Goal: Information Seeking & Learning: Learn about a topic

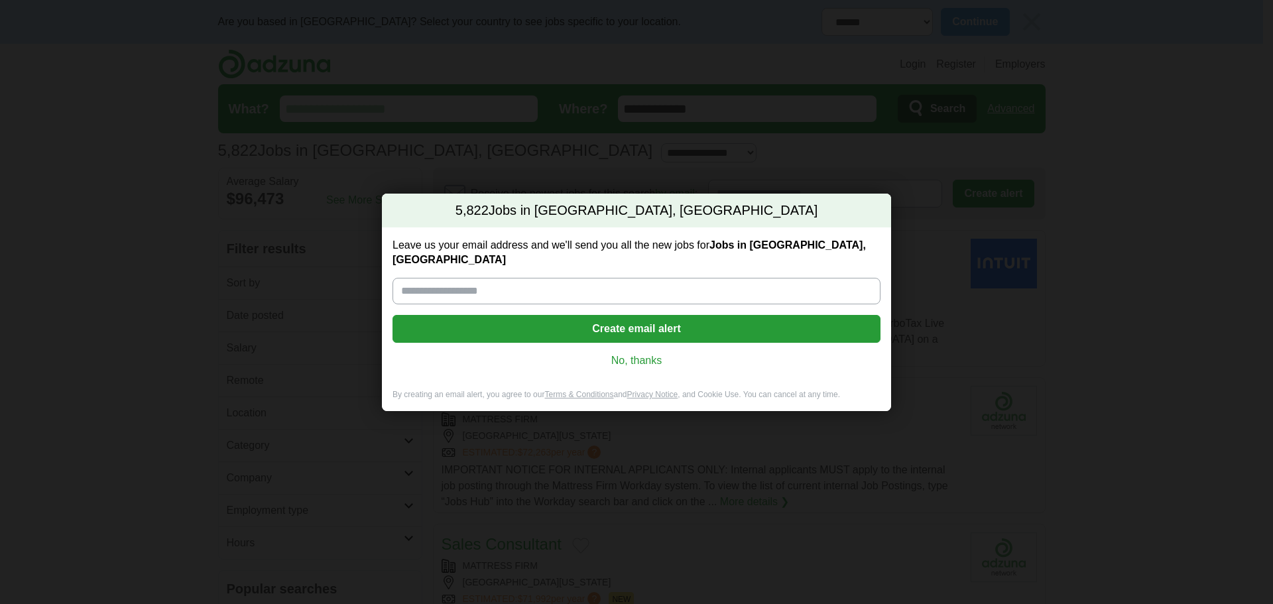
click at [614, 353] on link "No, thanks" at bounding box center [636, 360] width 467 height 15
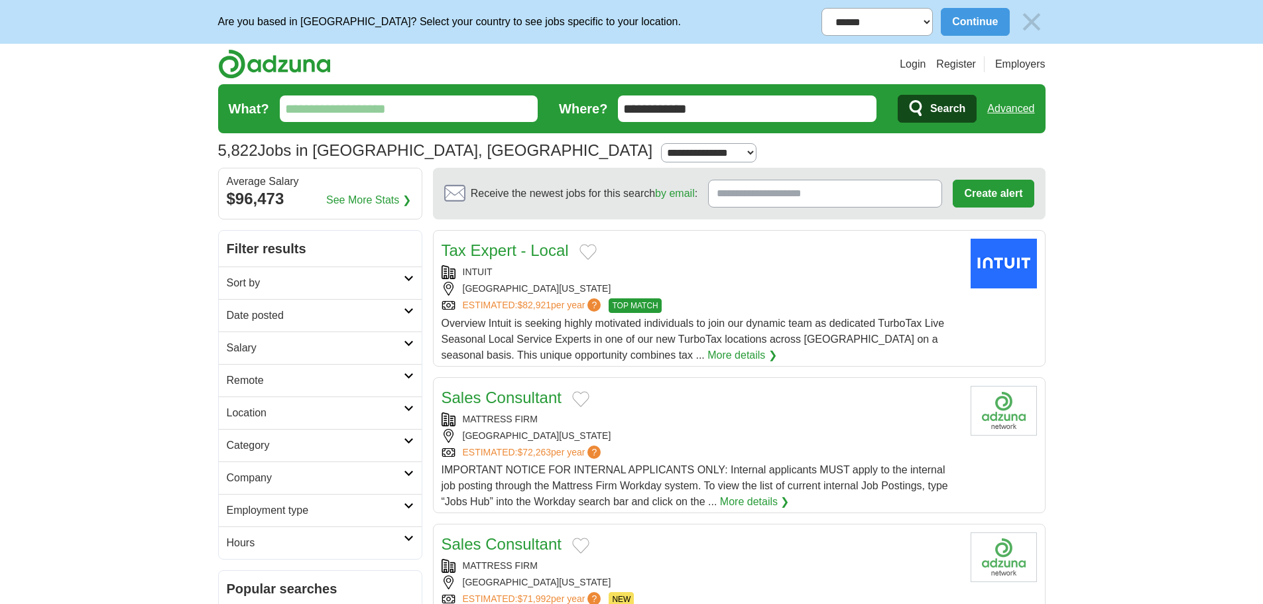
click at [462, 105] on input "What?" at bounding box center [409, 108] width 259 height 27
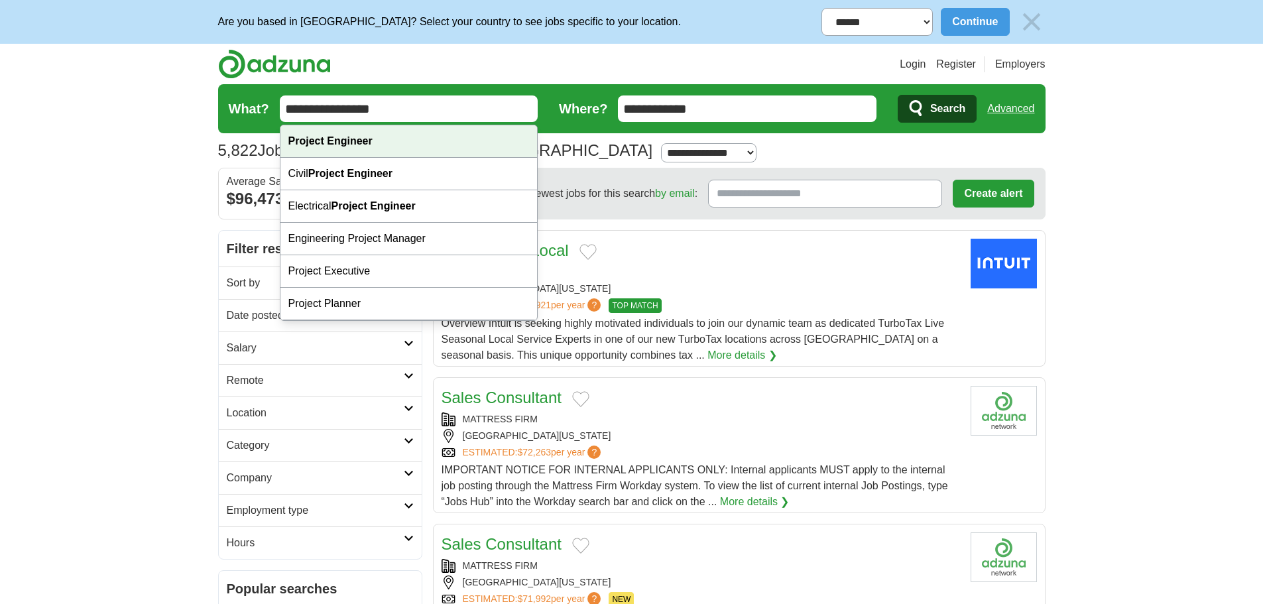
click at [444, 150] on div "Project Engineer" at bounding box center [409, 141] width 257 height 32
type input "**********"
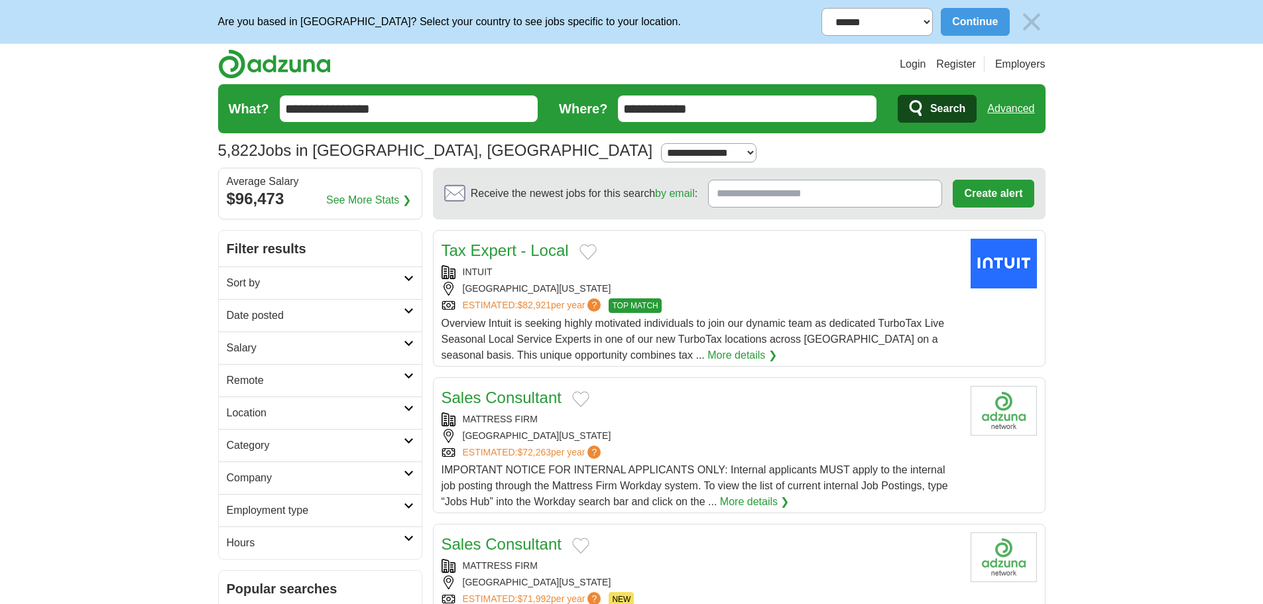
click at [952, 113] on span "Search" at bounding box center [947, 108] width 35 height 27
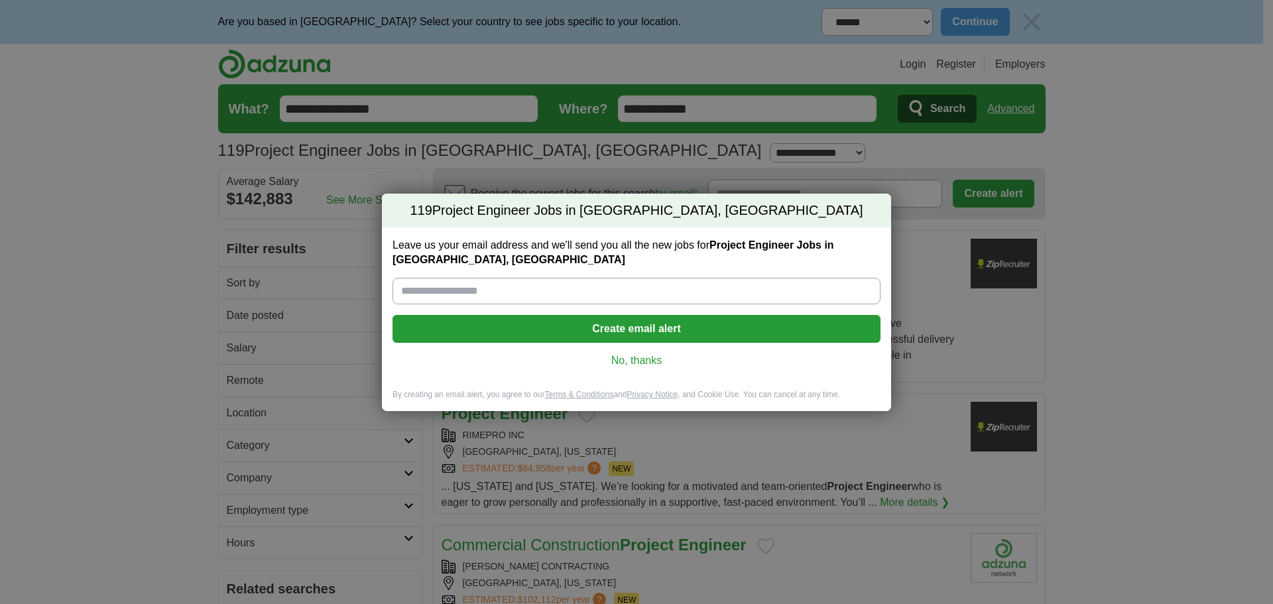
click at [648, 361] on link "No, thanks" at bounding box center [636, 360] width 467 height 15
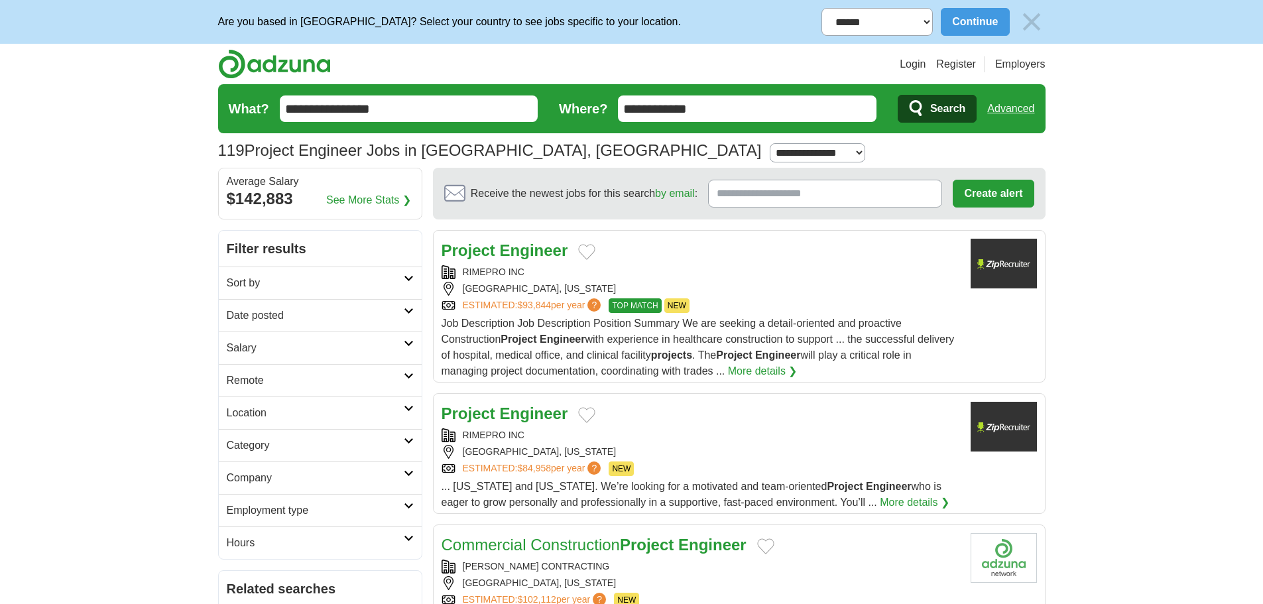
click at [515, 250] on strong "Engineer" at bounding box center [534, 250] width 68 height 18
click at [499, 396] on article "Project Engineer RIMEPRO INC [GEOGRAPHIC_DATA], [US_STATE] ESTIMATED: $84,958 p…" at bounding box center [739, 453] width 613 height 121
